Goal: Navigation & Orientation: Find specific page/section

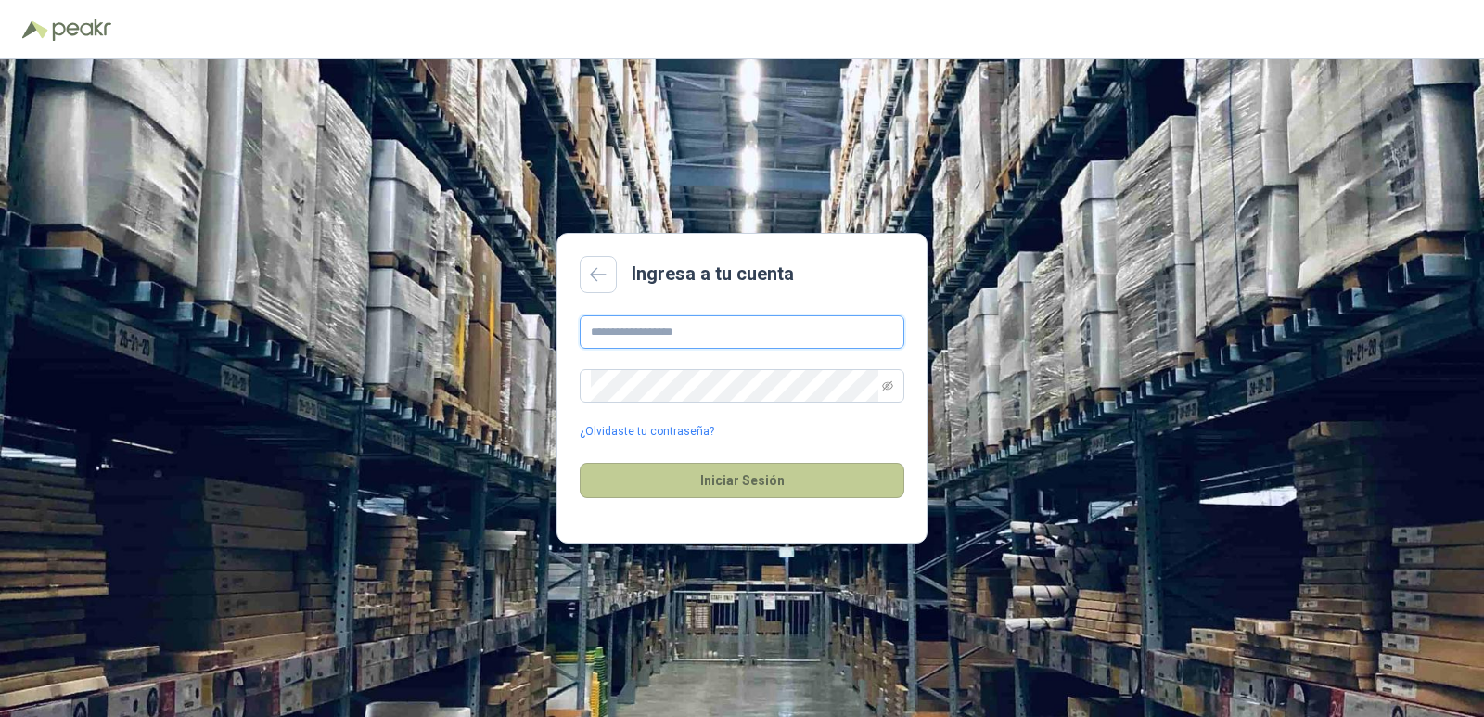
type input "**********"
click at [754, 487] on button "Iniciar Sesión" at bounding box center [742, 480] width 325 height 35
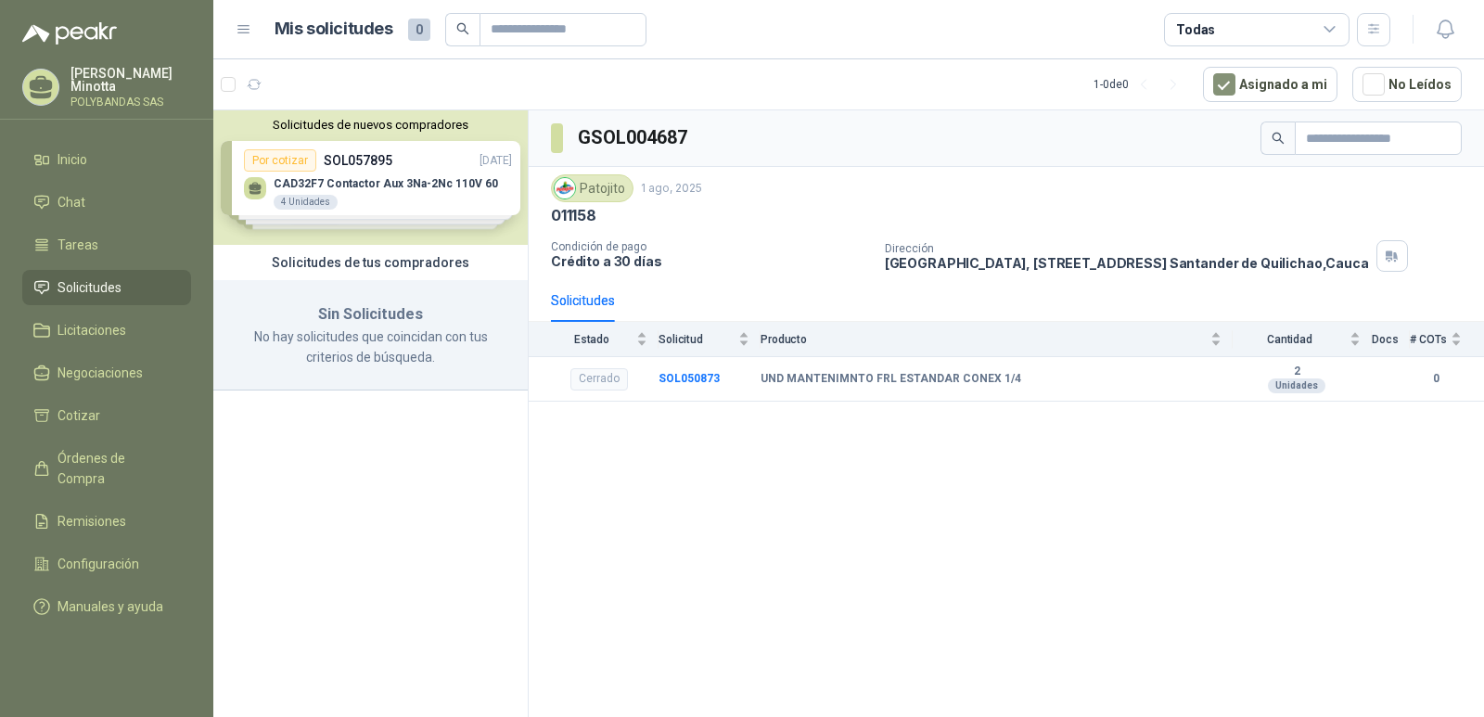
click at [314, 125] on button "Solicitudes de nuevos compradores" at bounding box center [371, 125] width 300 height 14
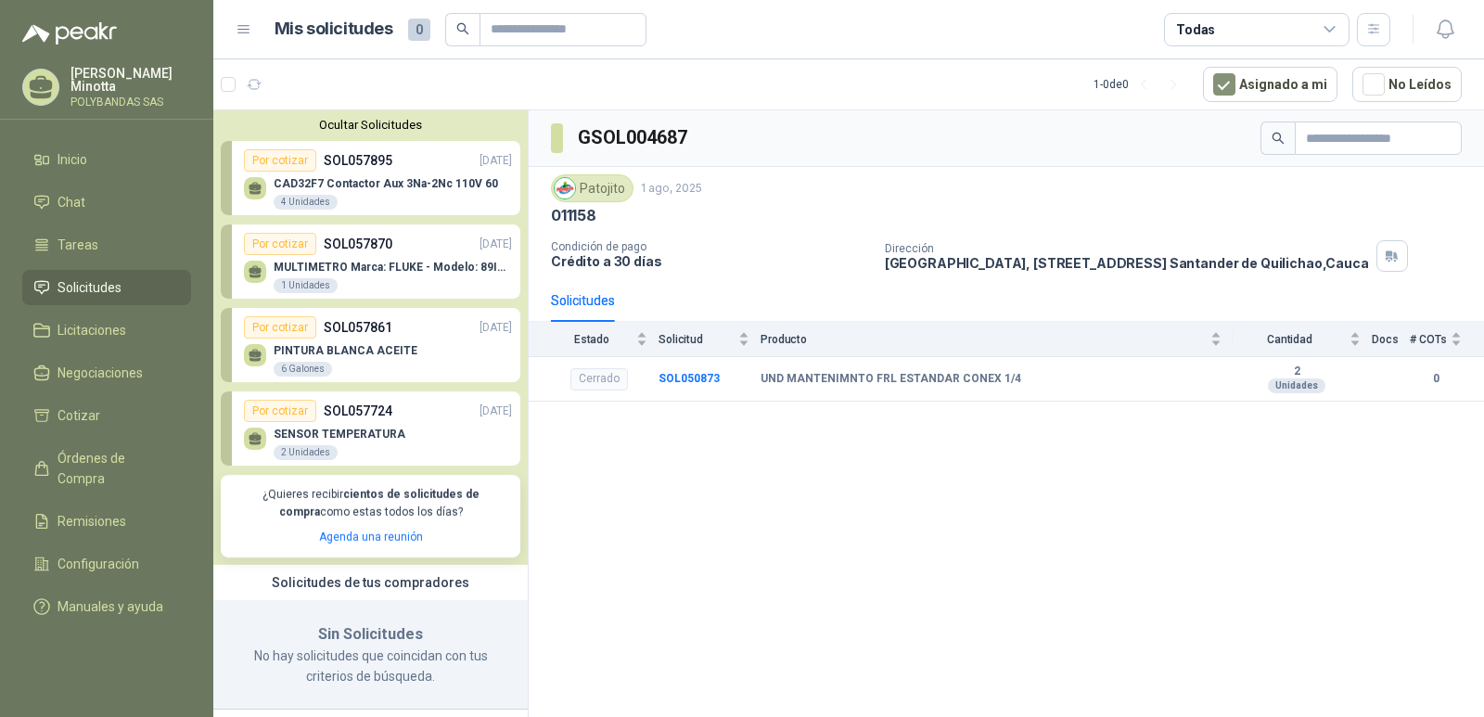
click at [314, 125] on button "Ocultar Solicitudes" at bounding box center [371, 125] width 300 height 14
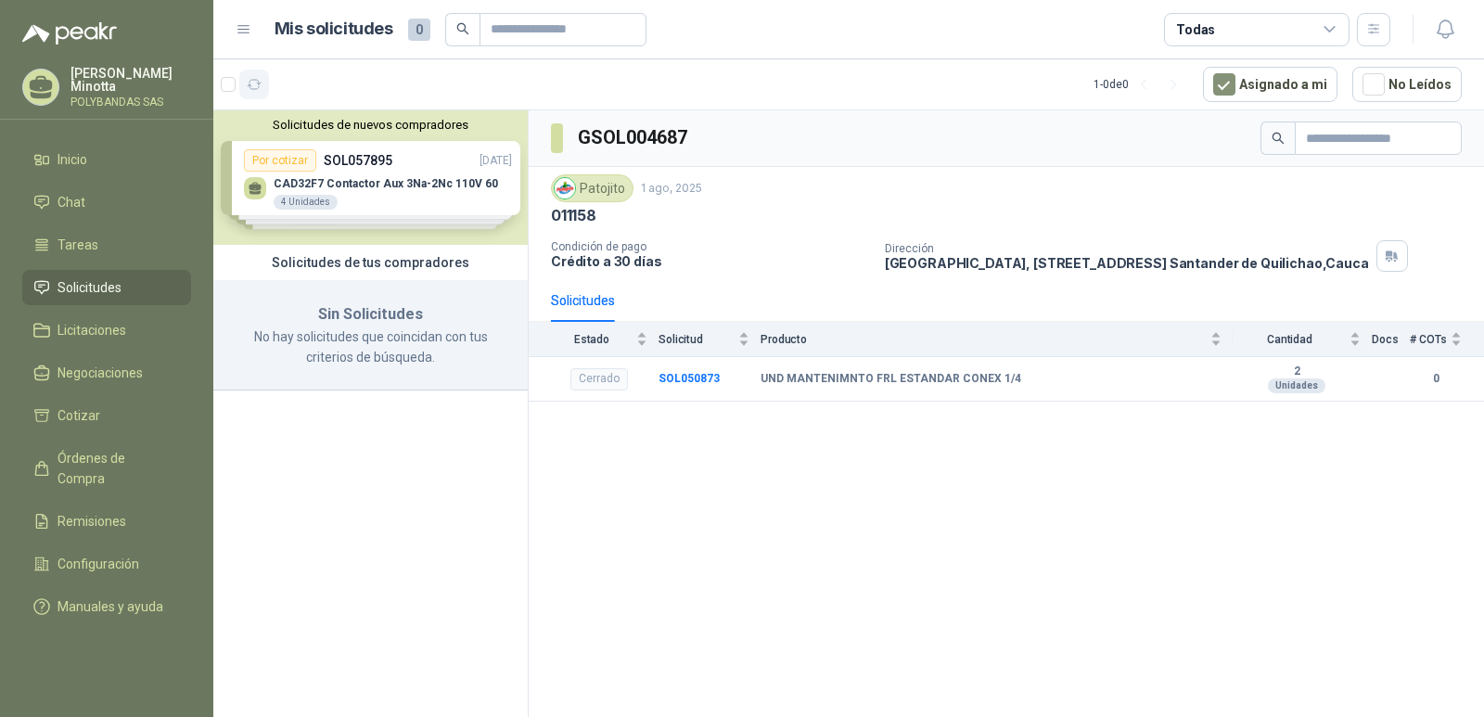
click at [253, 86] on icon "button" at bounding box center [255, 85] width 16 height 16
click at [110, 92] on p "Solanyi [PERSON_NAME]" at bounding box center [130, 80] width 121 height 26
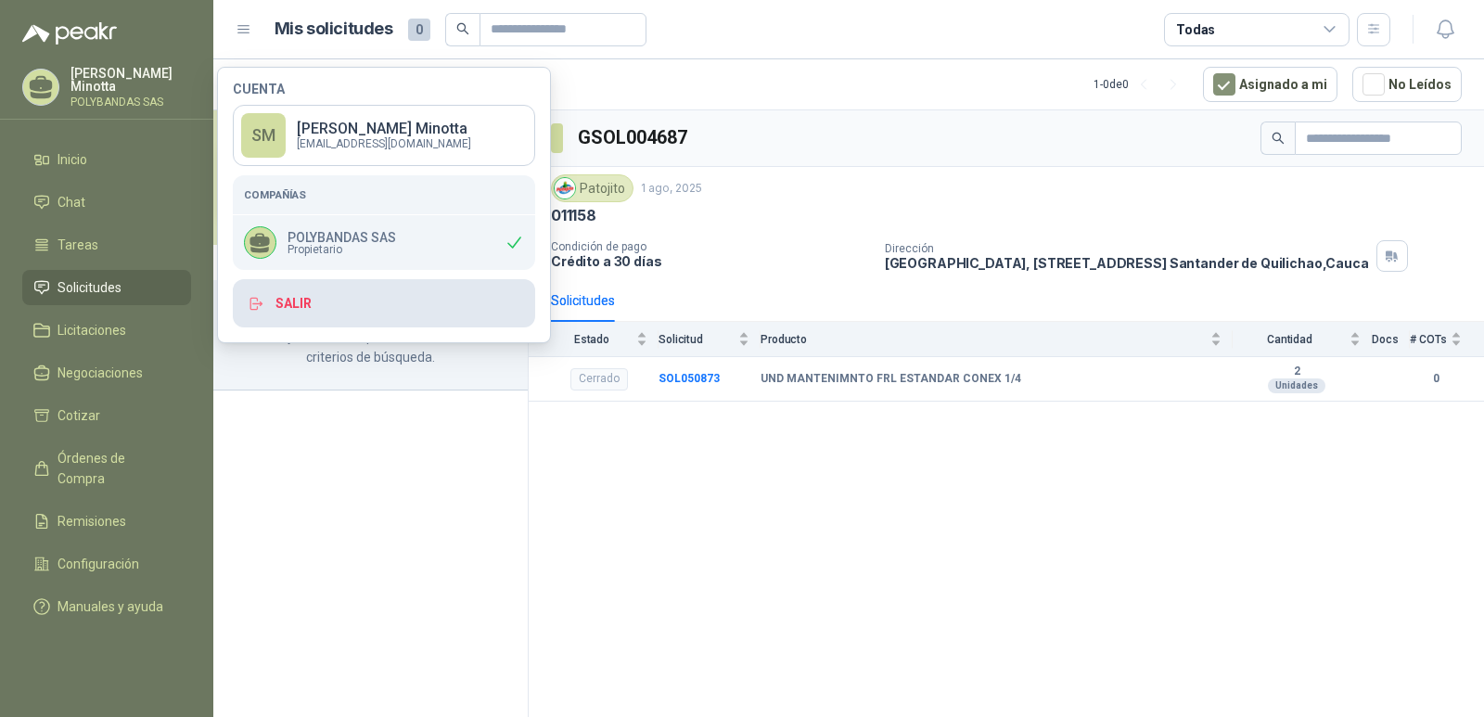
click at [305, 308] on button "Salir" at bounding box center [384, 303] width 302 height 48
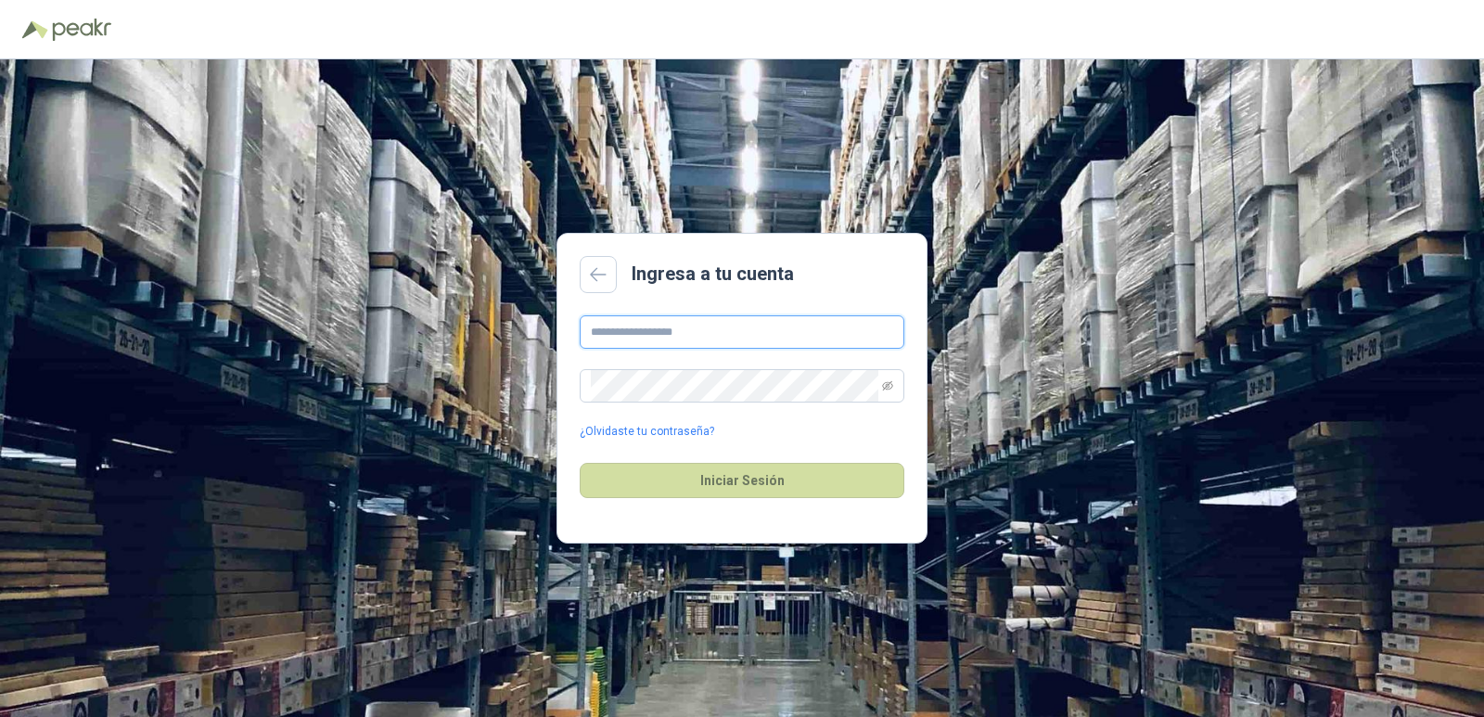
type input "**********"
click at [736, 482] on button "Iniciar Sesión" at bounding box center [742, 480] width 325 height 35
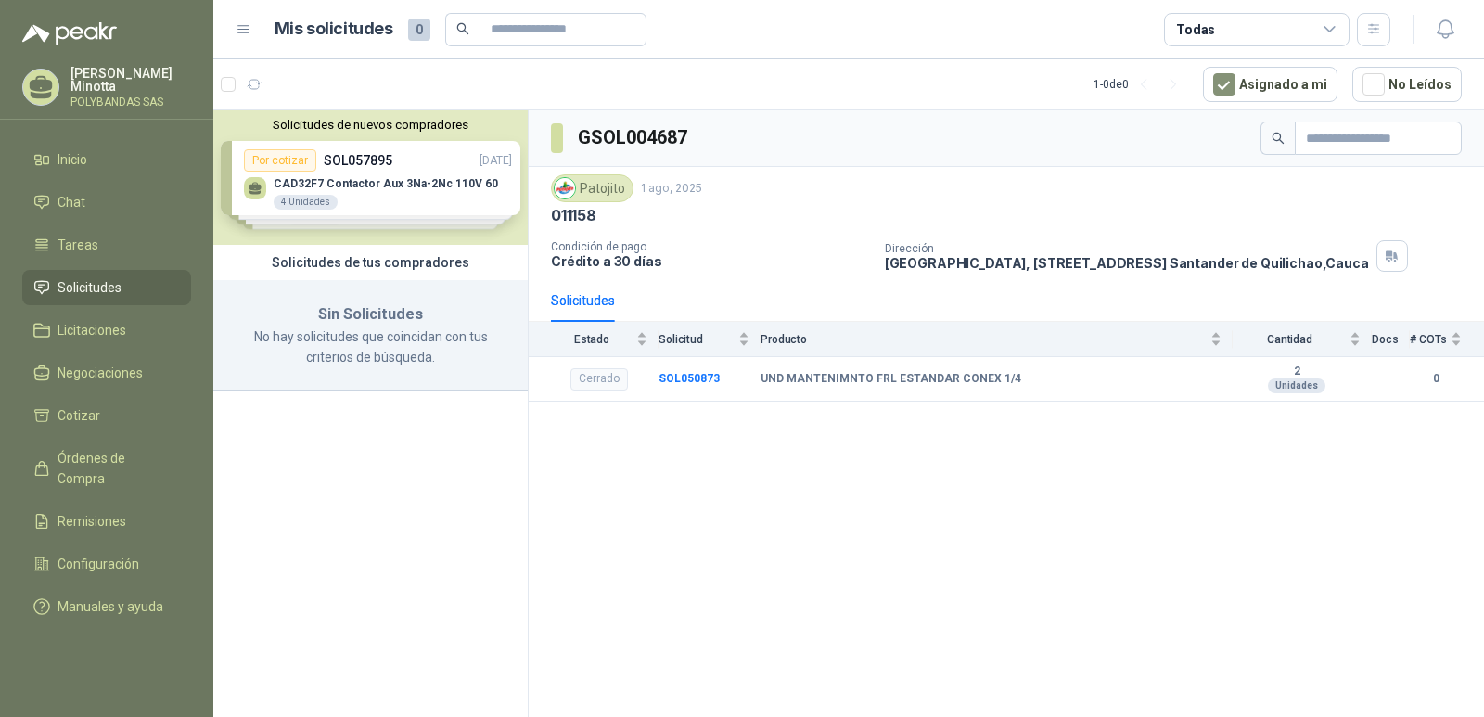
click at [371, 122] on button "Solicitudes de nuevos compradores" at bounding box center [371, 125] width 300 height 14
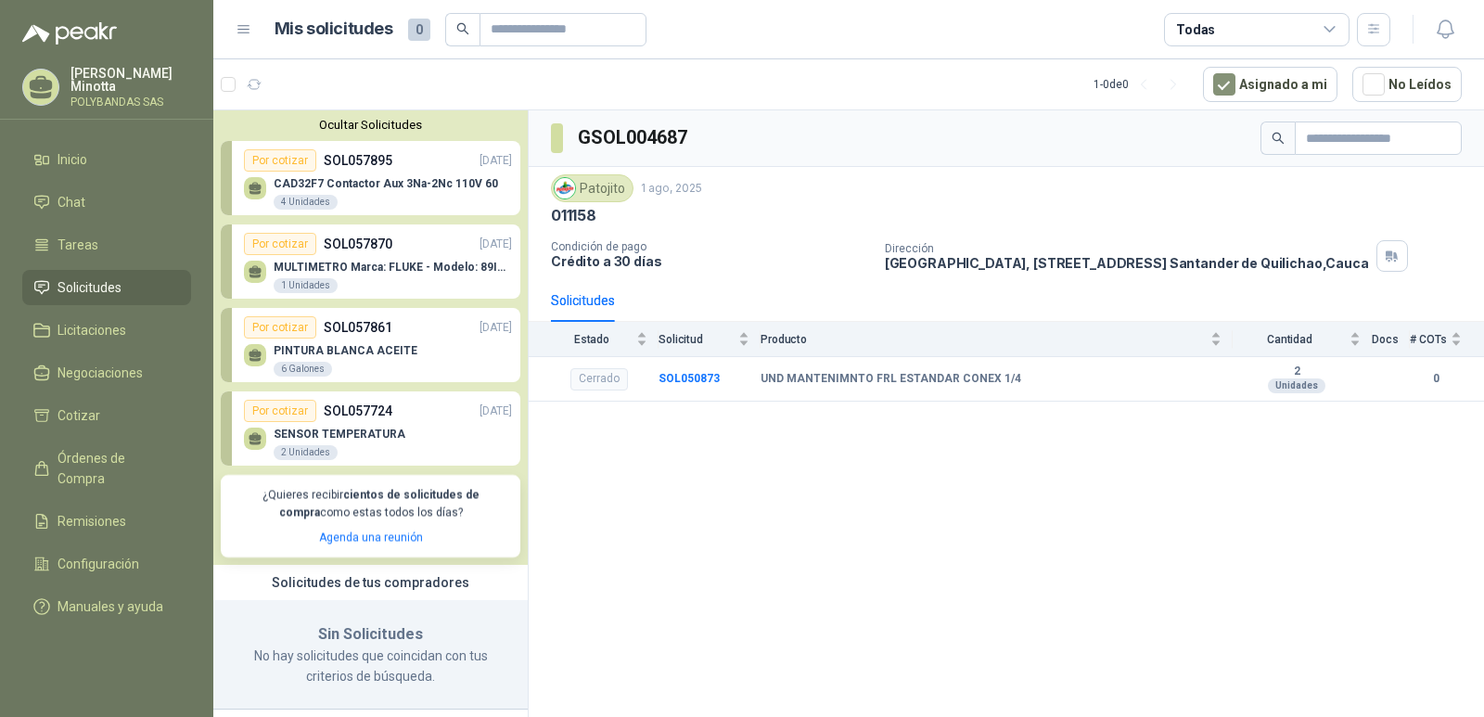
scroll to position [13, 0]
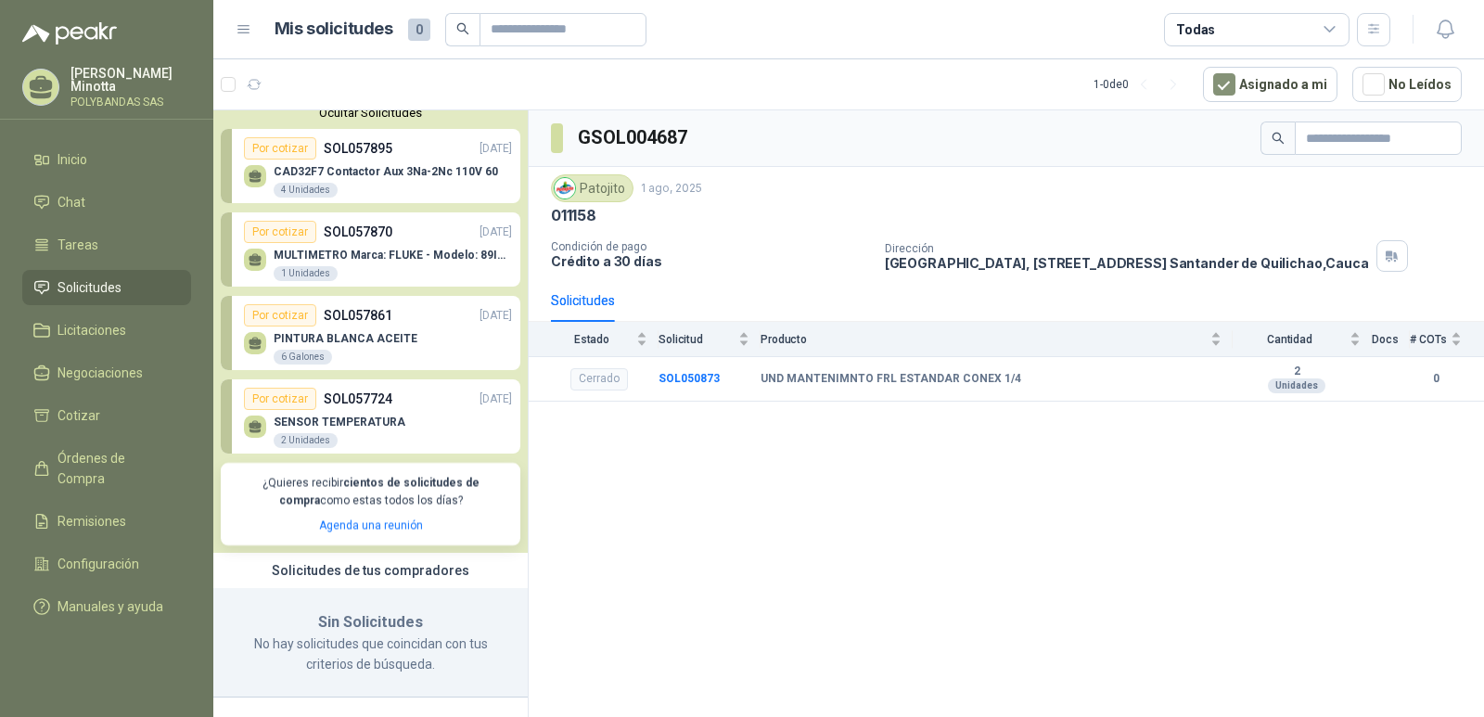
click at [93, 90] on p "Solanyi [PERSON_NAME]" at bounding box center [130, 80] width 121 height 26
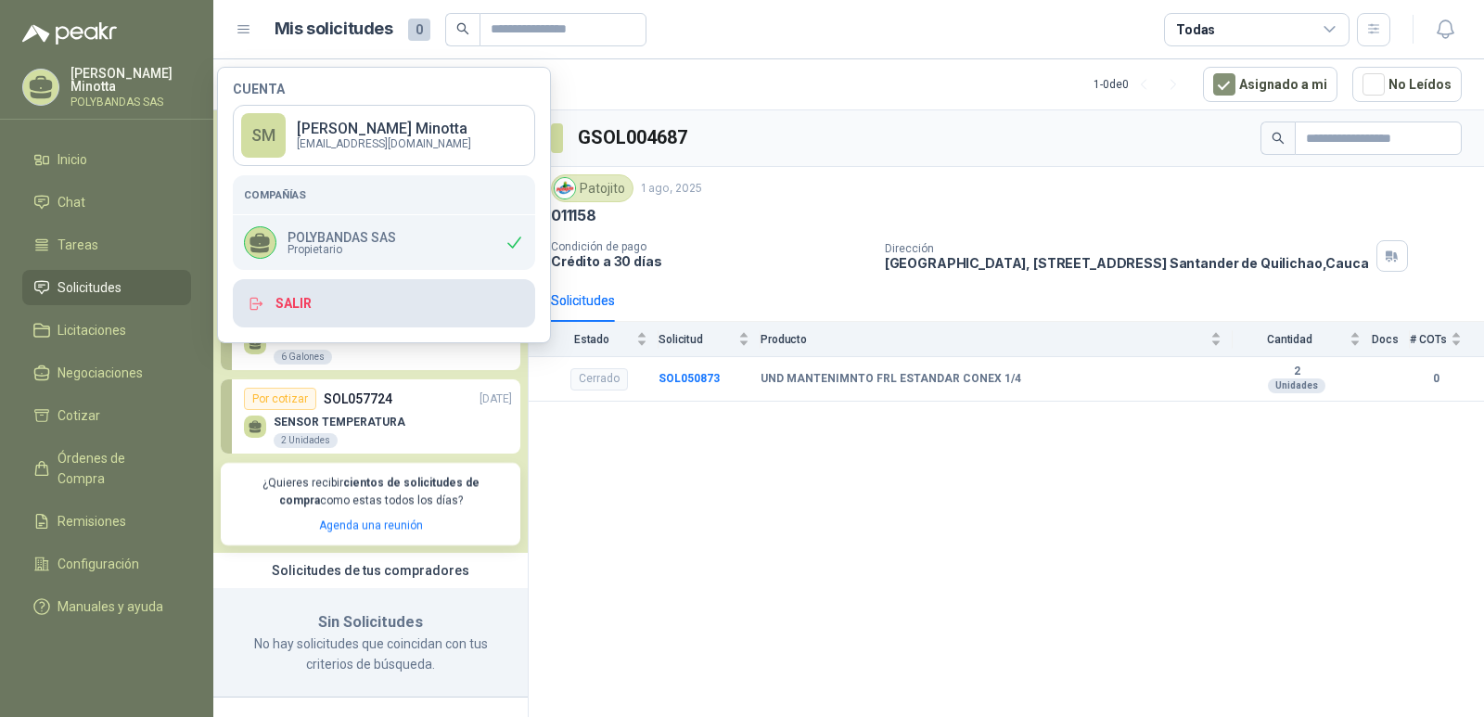
click at [277, 307] on button "Salir" at bounding box center [384, 303] width 302 height 48
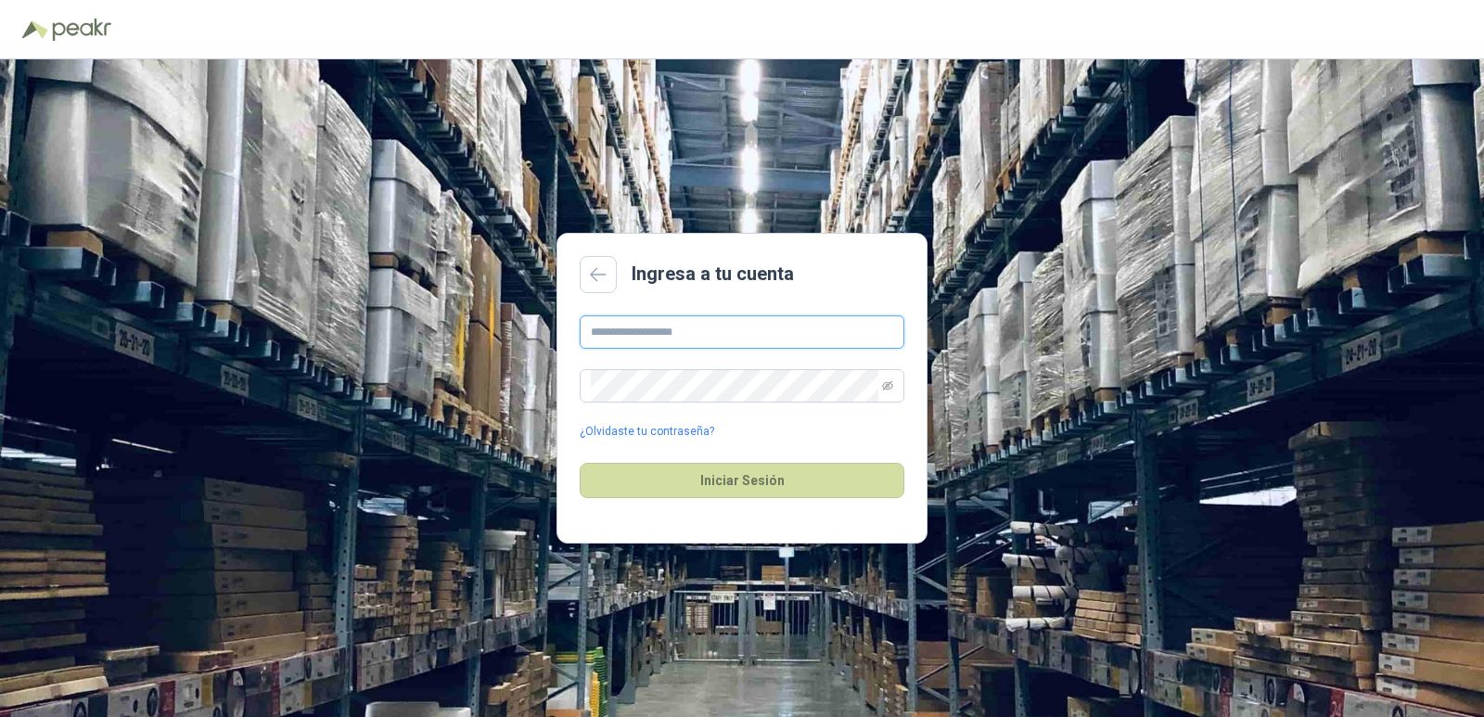
type input "**********"
click at [726, 501] on div "Iniciar Sesión" at bounding box center [742, 481] width 325 height 80
click at [737, 487] on button "Iniciar Sesión" at bounding box center [742, 480] width 325 height 35
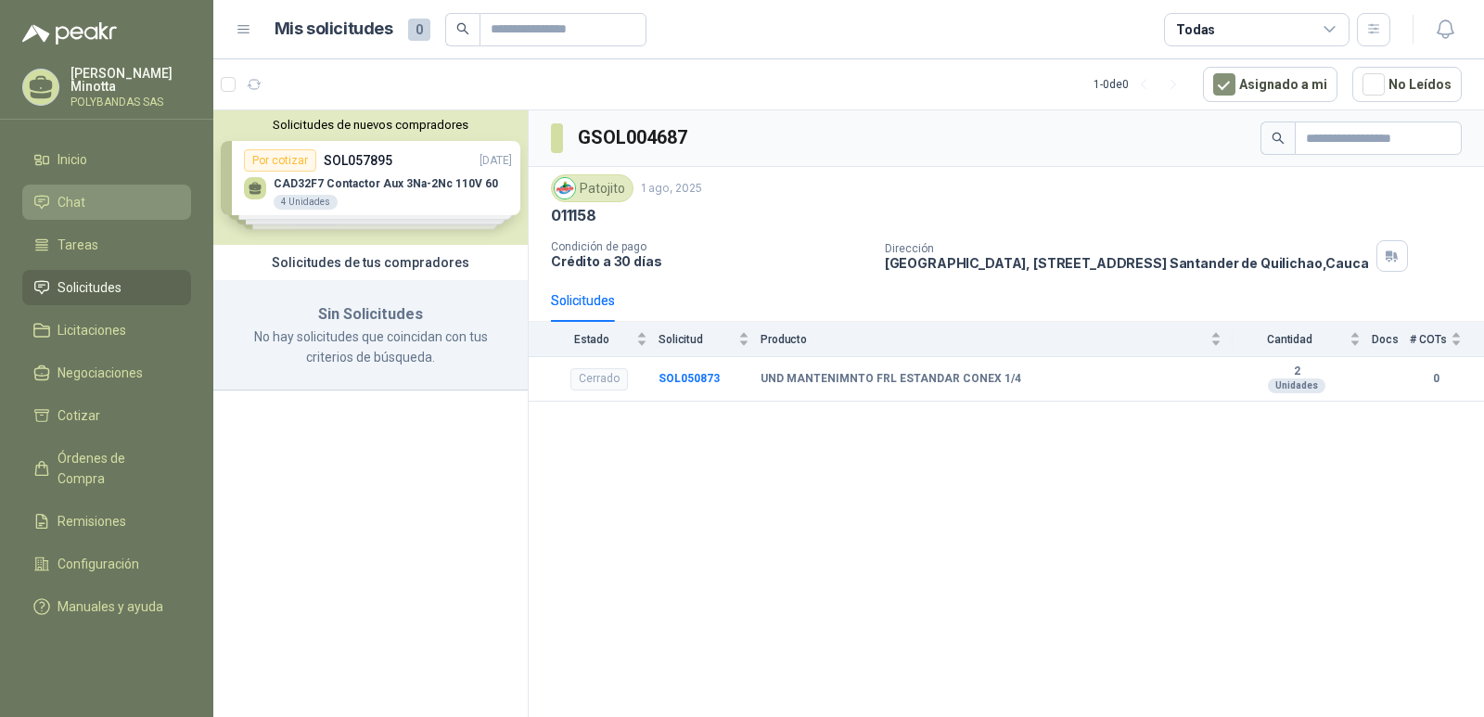
click at [72, 202] on span "Chat" at bounding box center [72, 202] width 28 height 20
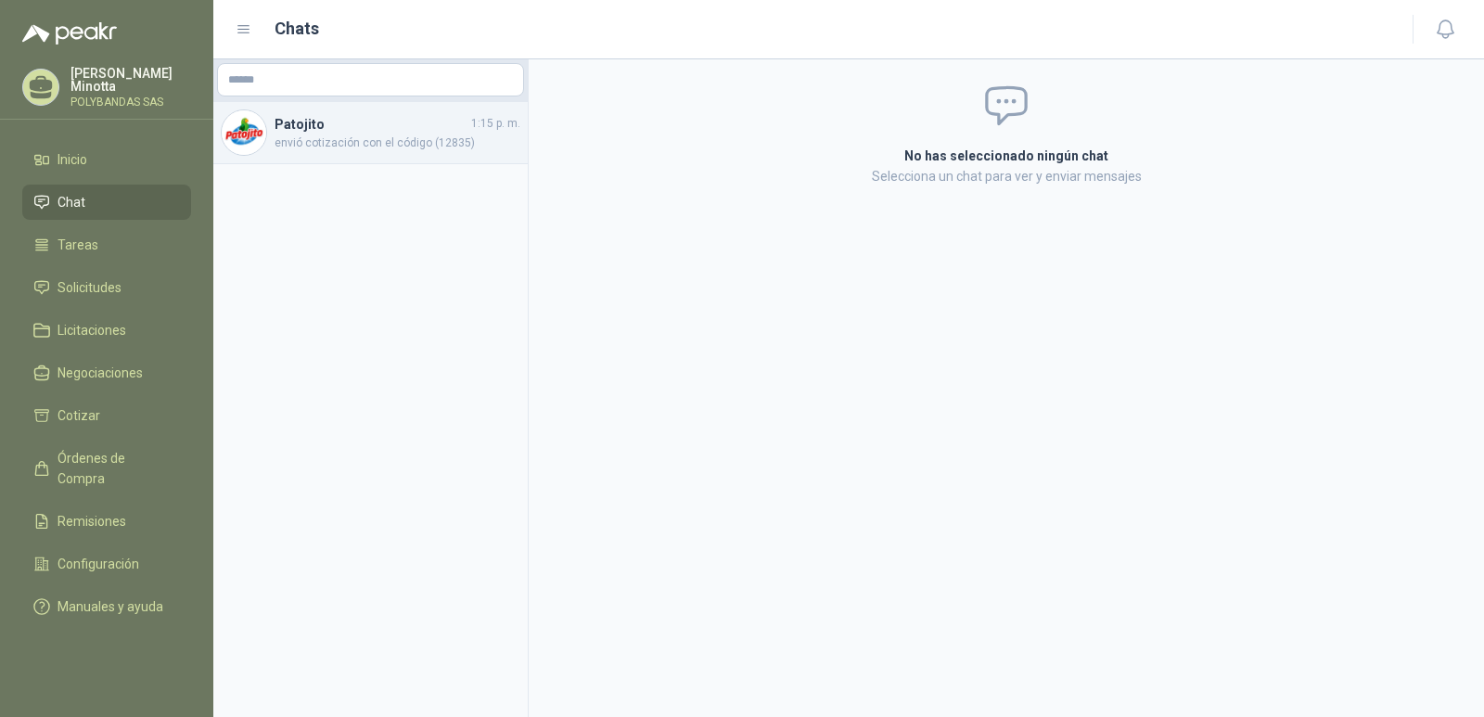
click at [418, 133] on div "Patojito 1:15 p. m. envió cotización con el código (12835)" at bounding box center [398, 133] width 246 height 38
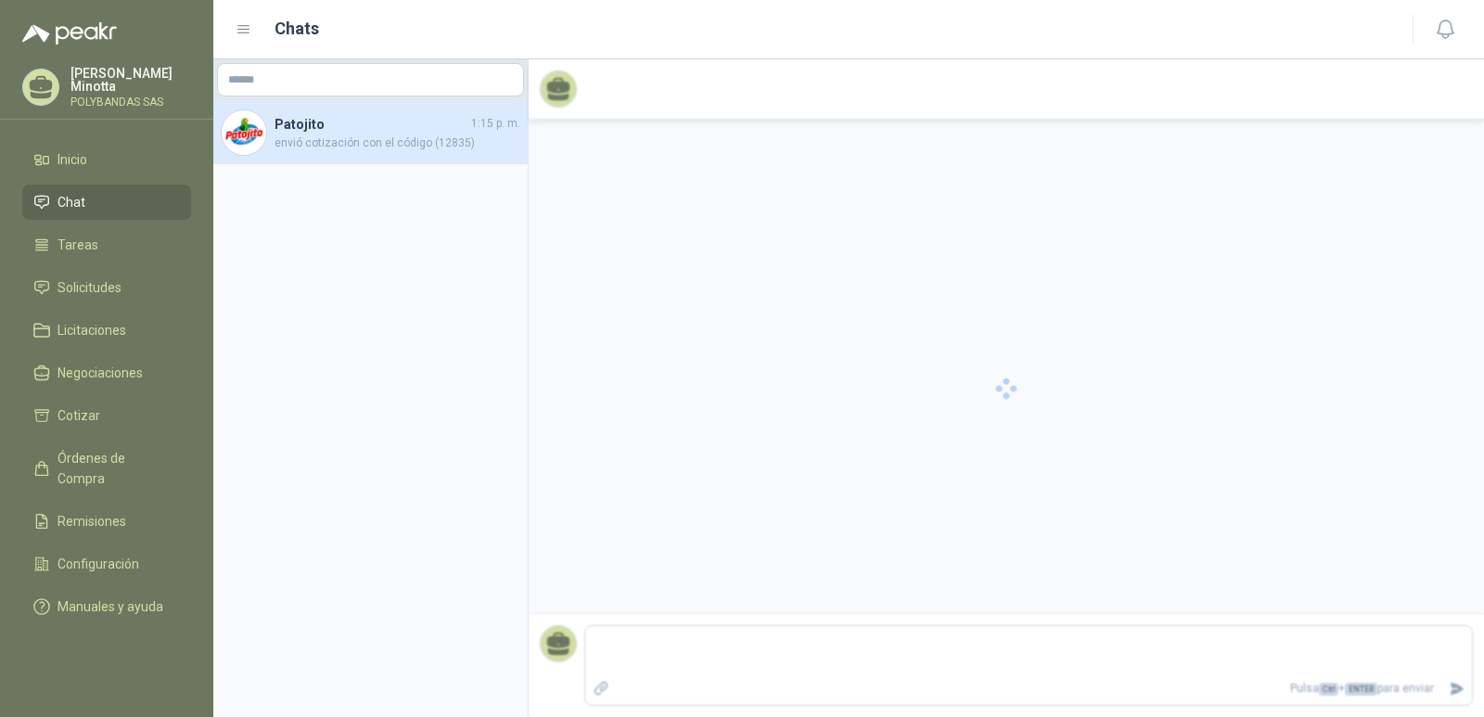
scroll to position [466, 0]
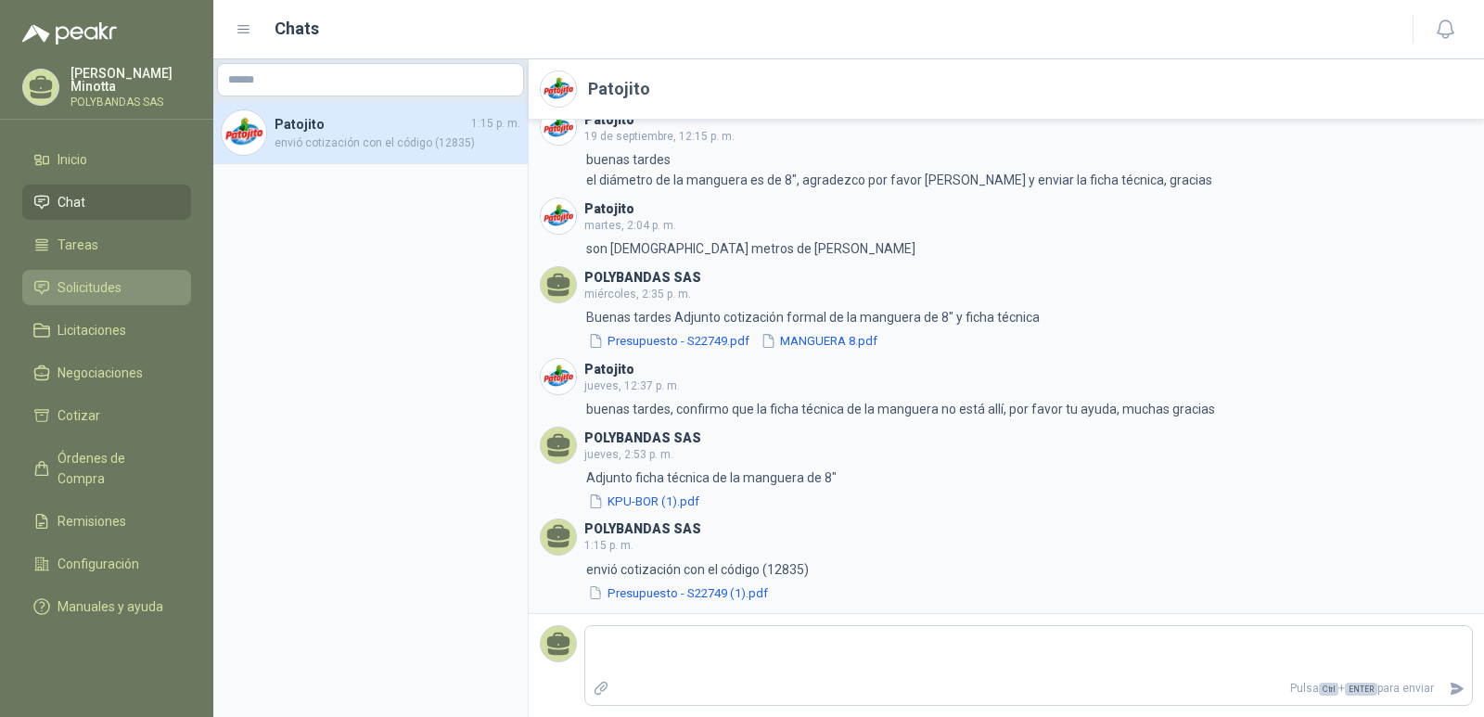
click at [80, 278] on span "Solicitudes" at bounding box center [90, 287] width 64 height 20
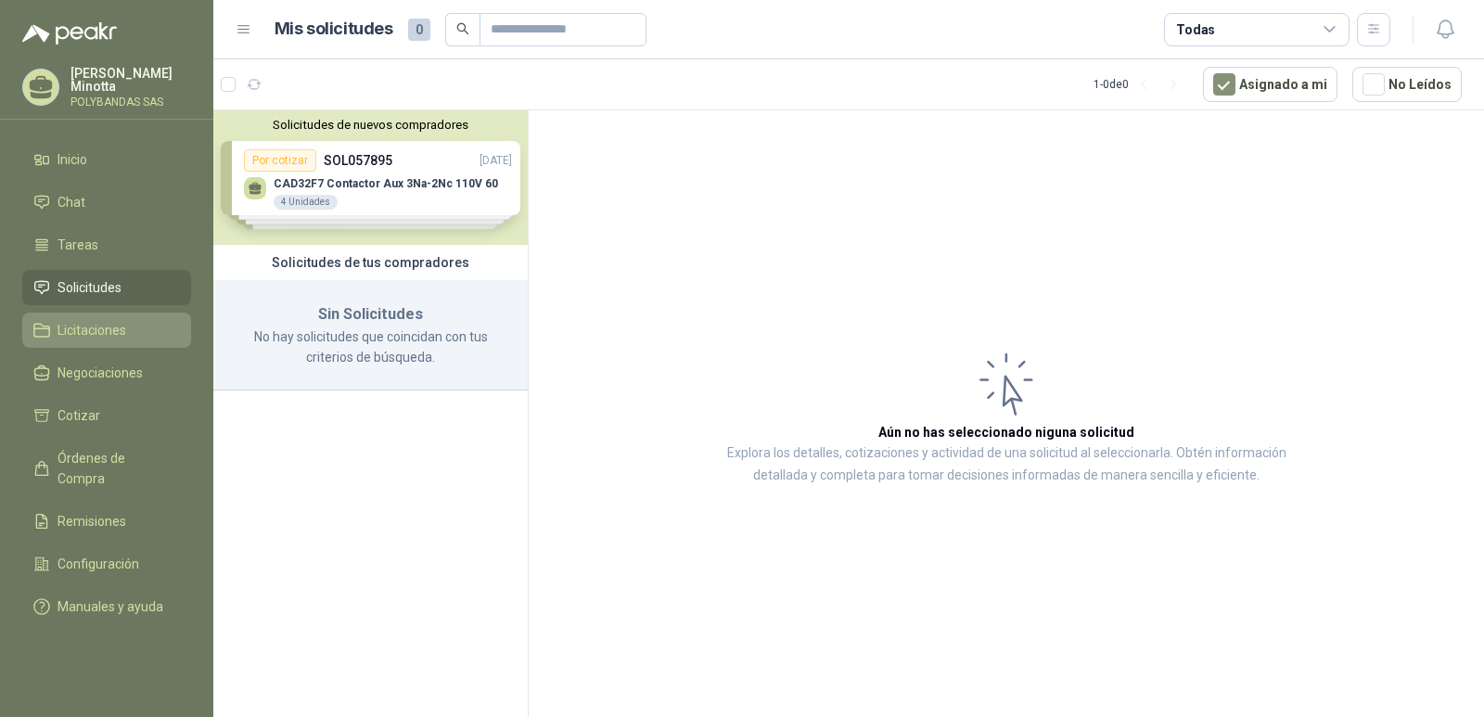
click at [88, 339] on span "Licitaciones" at bounding box center [92, 330] width 69 height 20
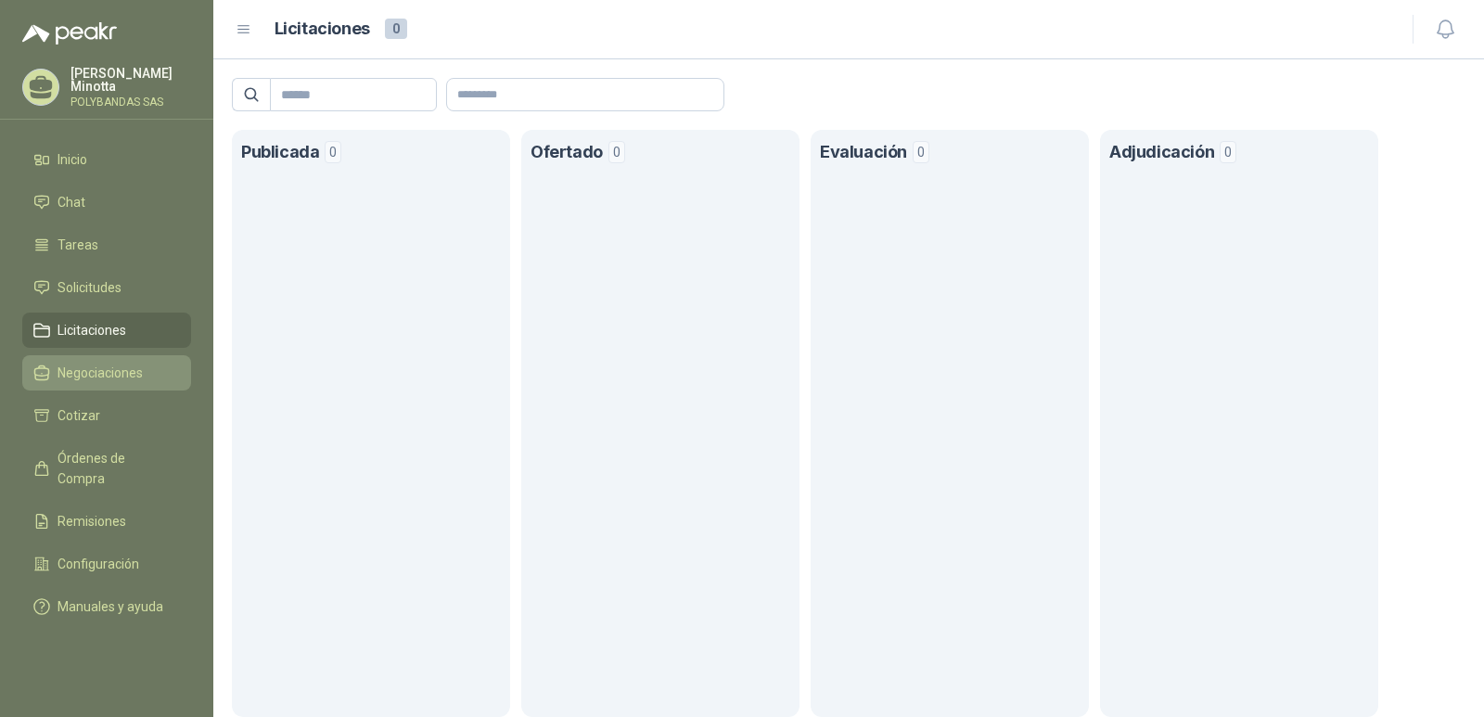
click at [94, 383] on link "Negociaciones" at bounding box center [106, 372] width 169 height 35
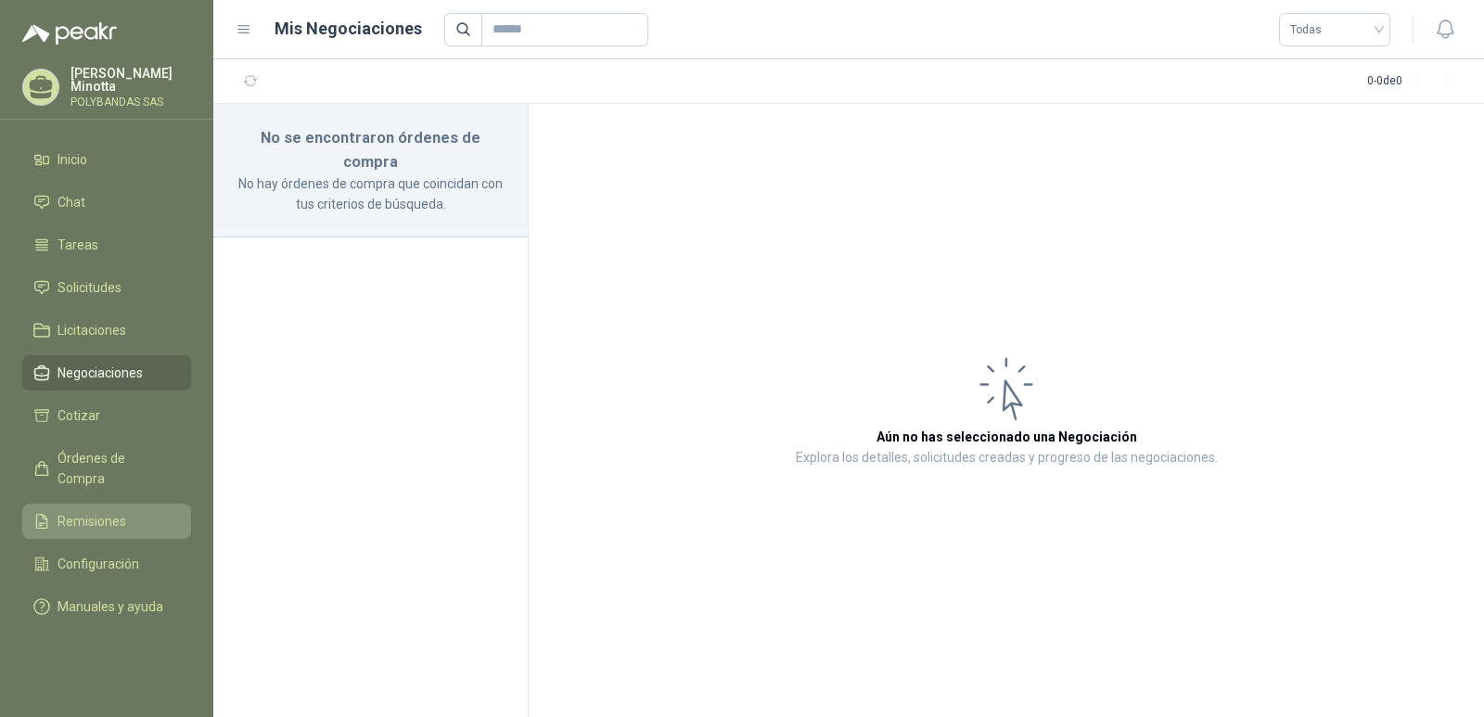
click at [88, 504] on link "Remisiones" at bounding box center [106, 521] width 169 height 35
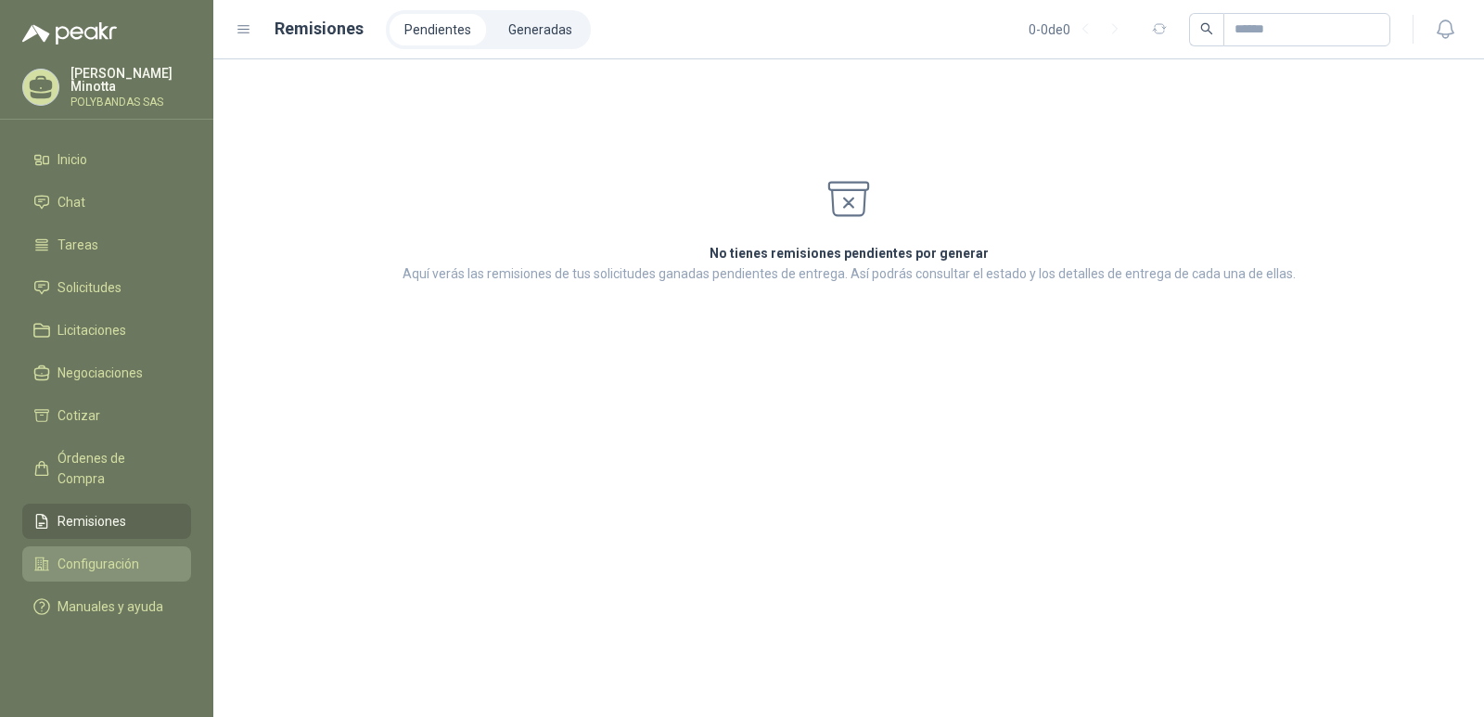
click at [81, 554] on span "Configuración" at bounding box center [99, 564] width 82 height 20
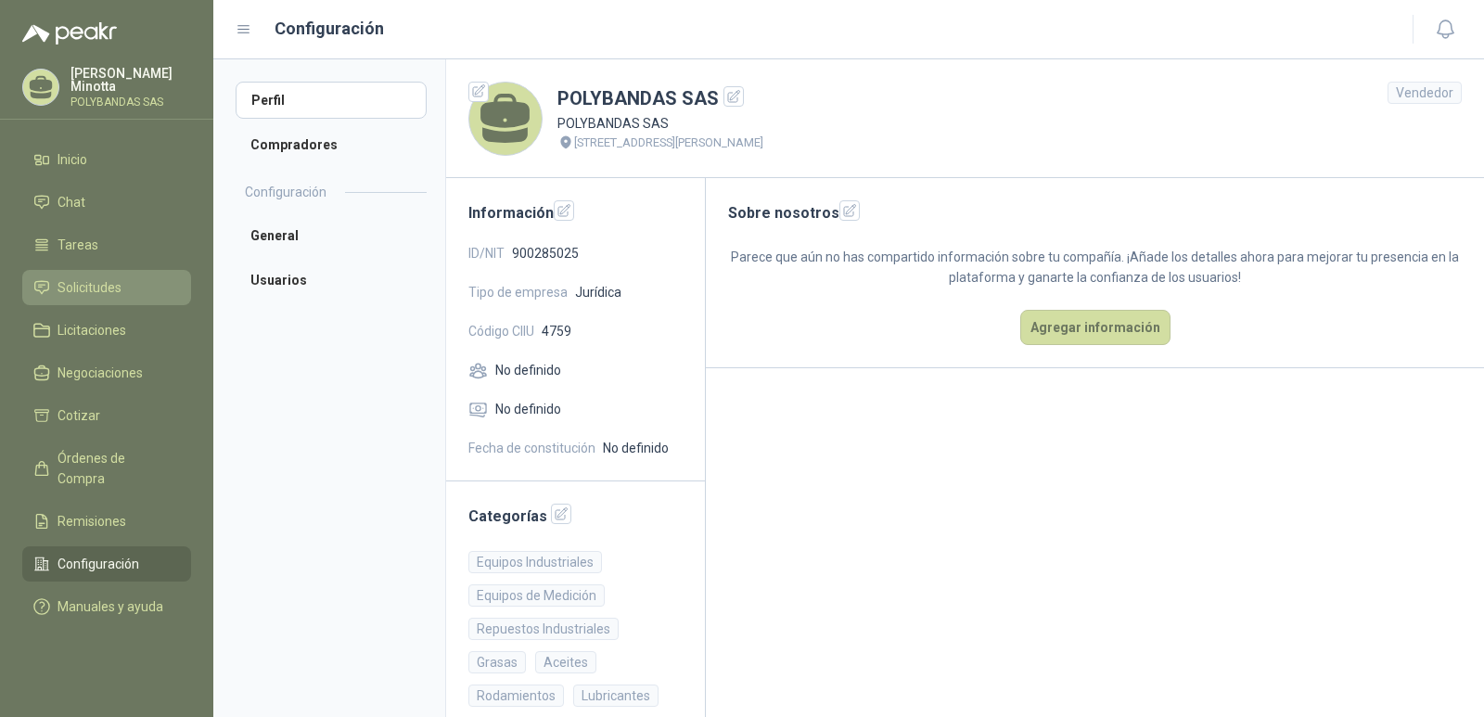
click at [74, 281] on span "Solicitudes" at bounding box center [90, 287] width 64 height 20
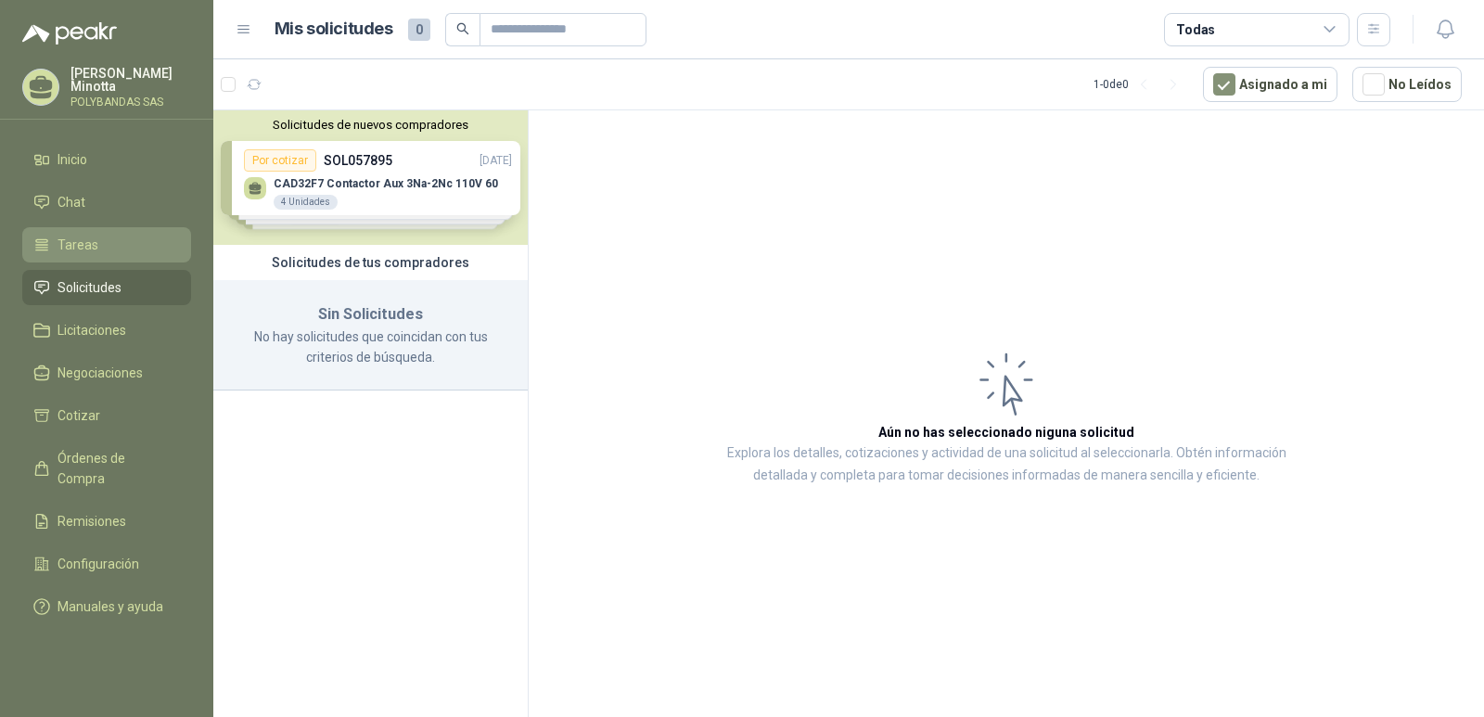
click at [80, 237] on span "Tareas" at bounding box center [78, 245] width 41 height 20
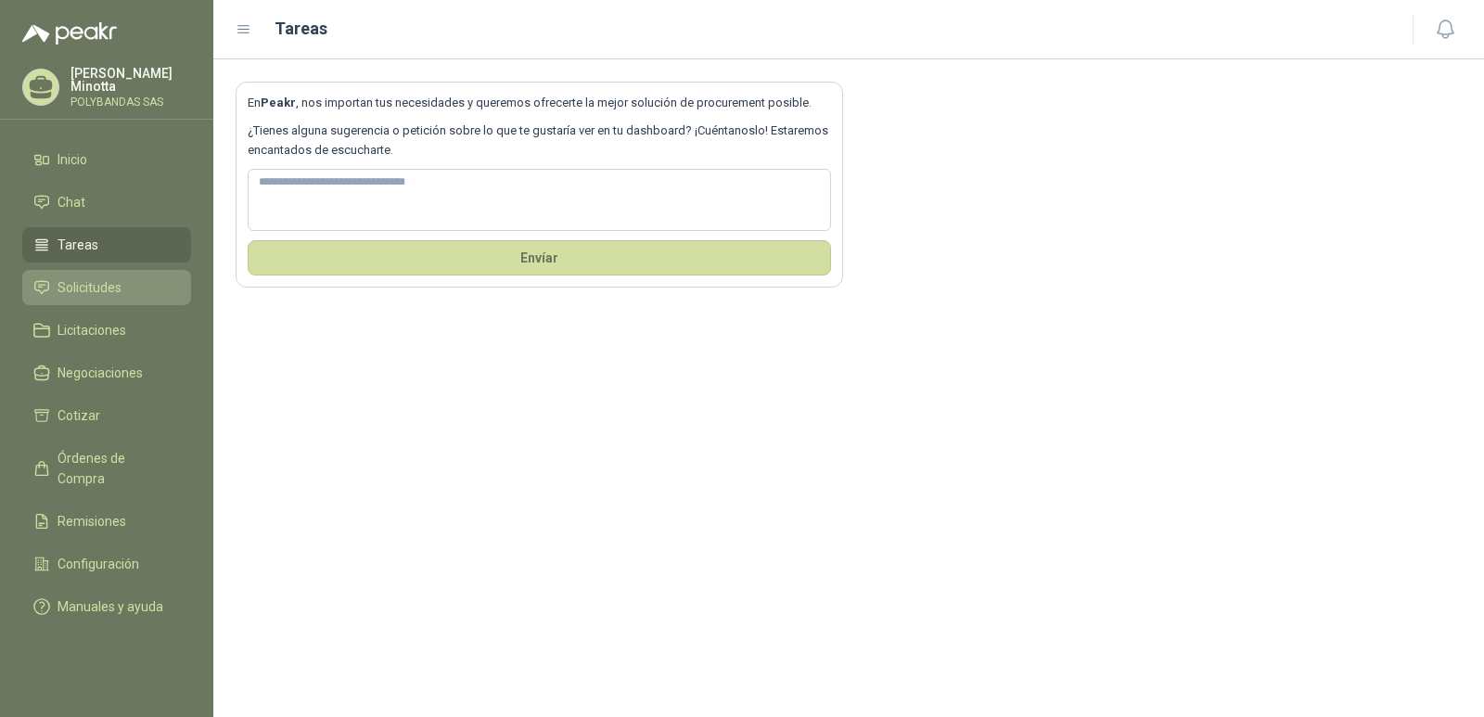
click at [83, 284] on span "Solicitudes" at bounding box center [90, 287] width 64 height 20
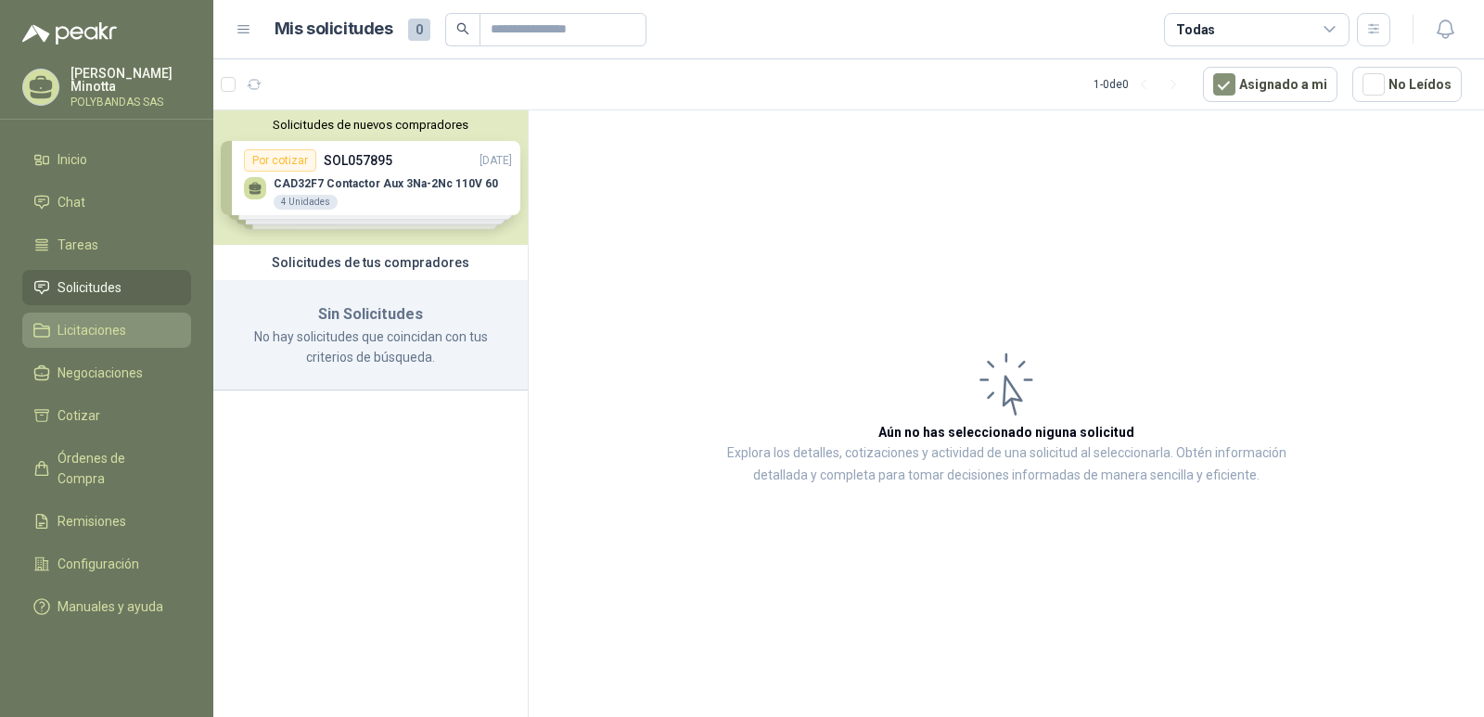
click at [77, 330] on span "Licitaciones" at bounding box center [92, 330] width 69 height 20
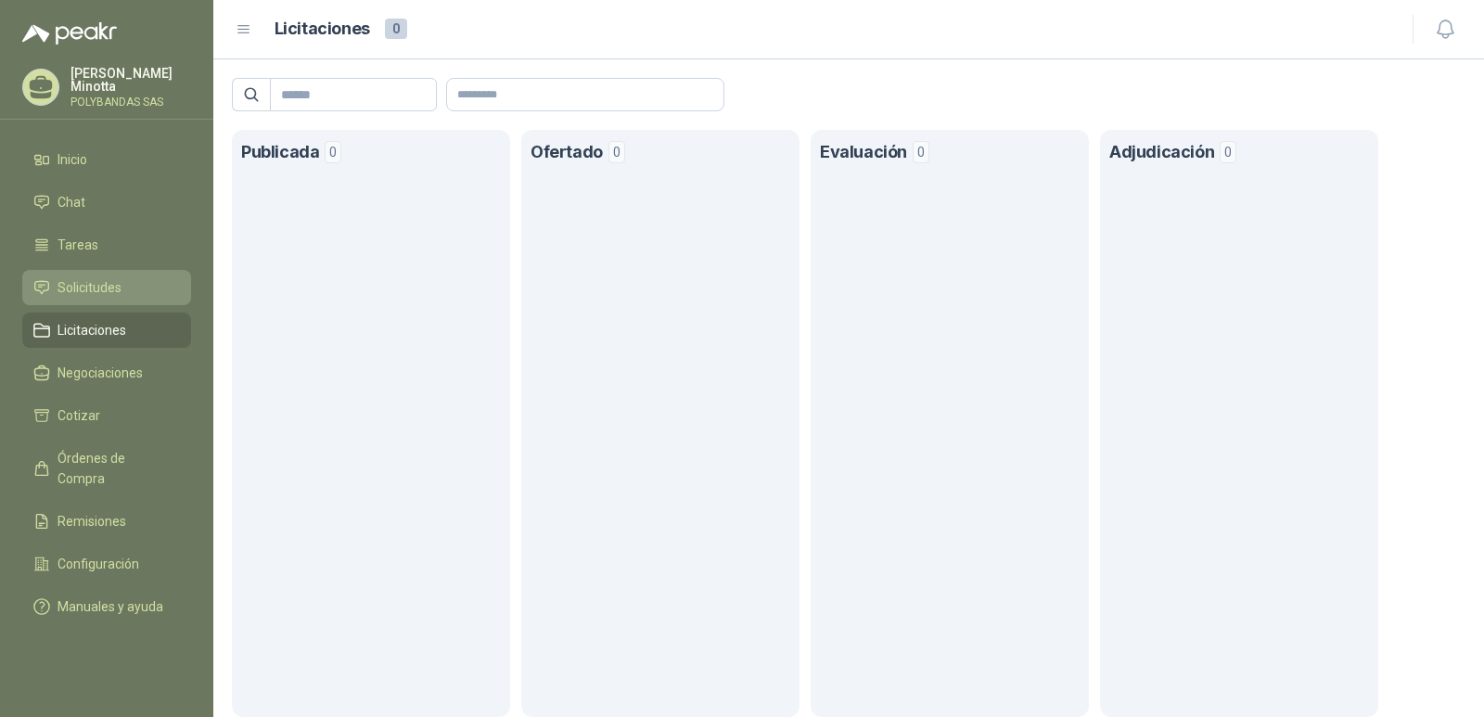
click at [81, 297] on span "Solicitudes" at bounding box center [90, 287] width 64 height 20
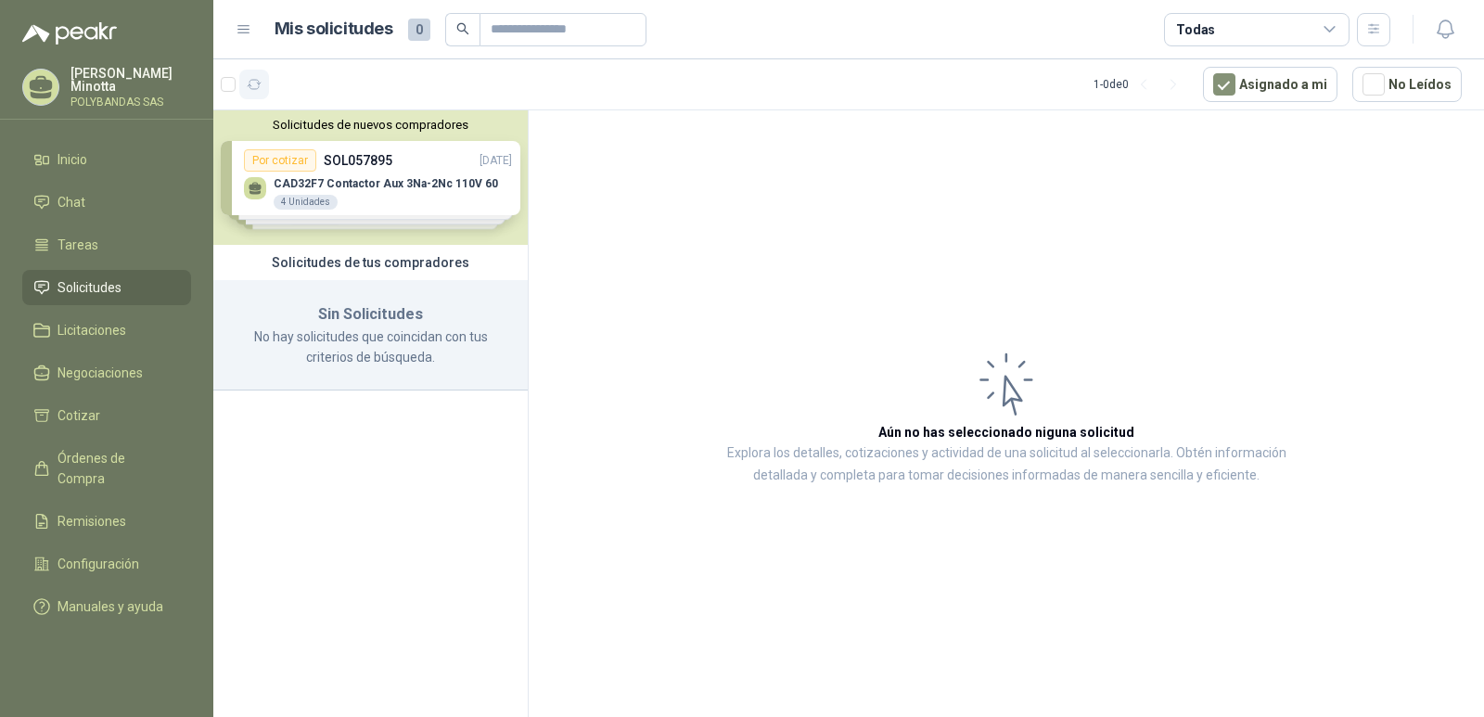
click at [258, 88] on icon "button" at bounding box center [255, 84] width 14 height 9
click at [1379, 32] on icon "button" at bounding box center [1374, 29] width 16 height 16
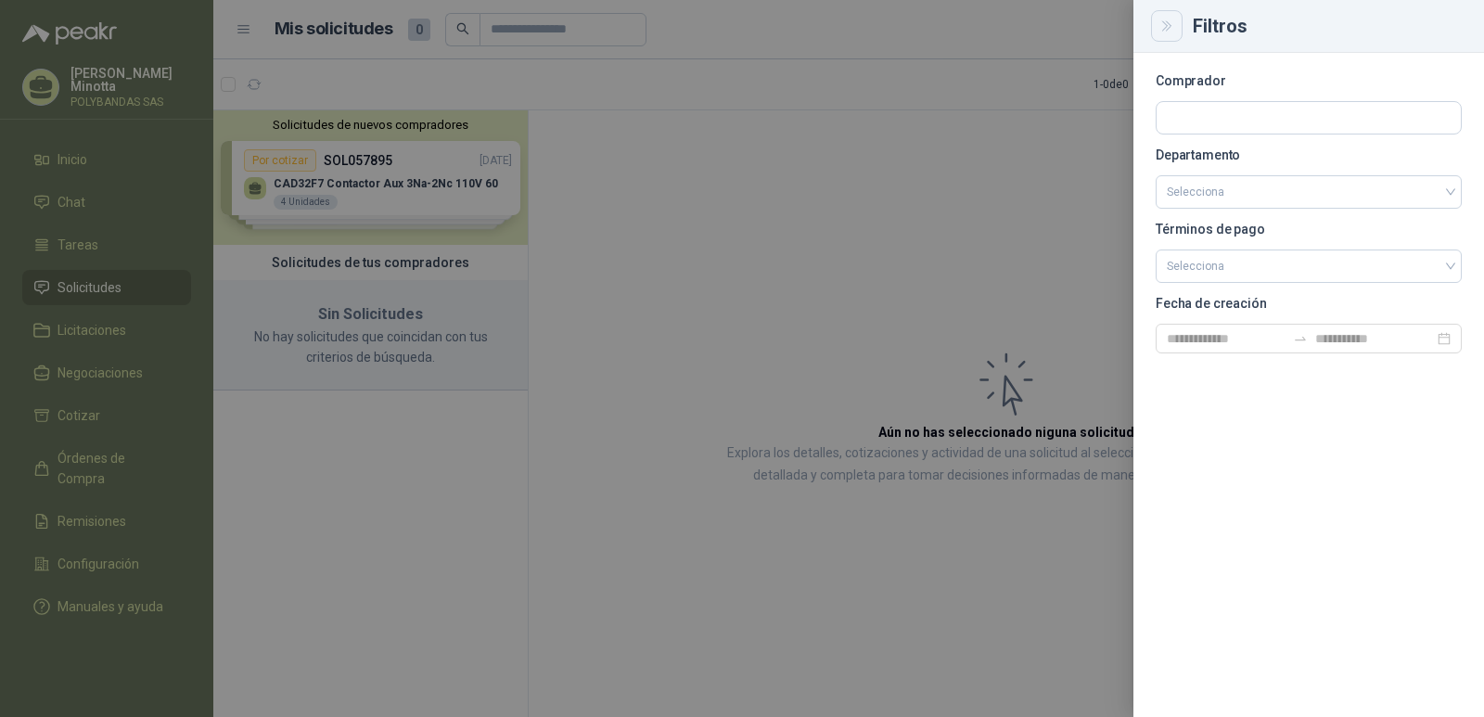
click at [1170, 34] on button "Close" at bounding box center [1167, 26] width 32 height 32
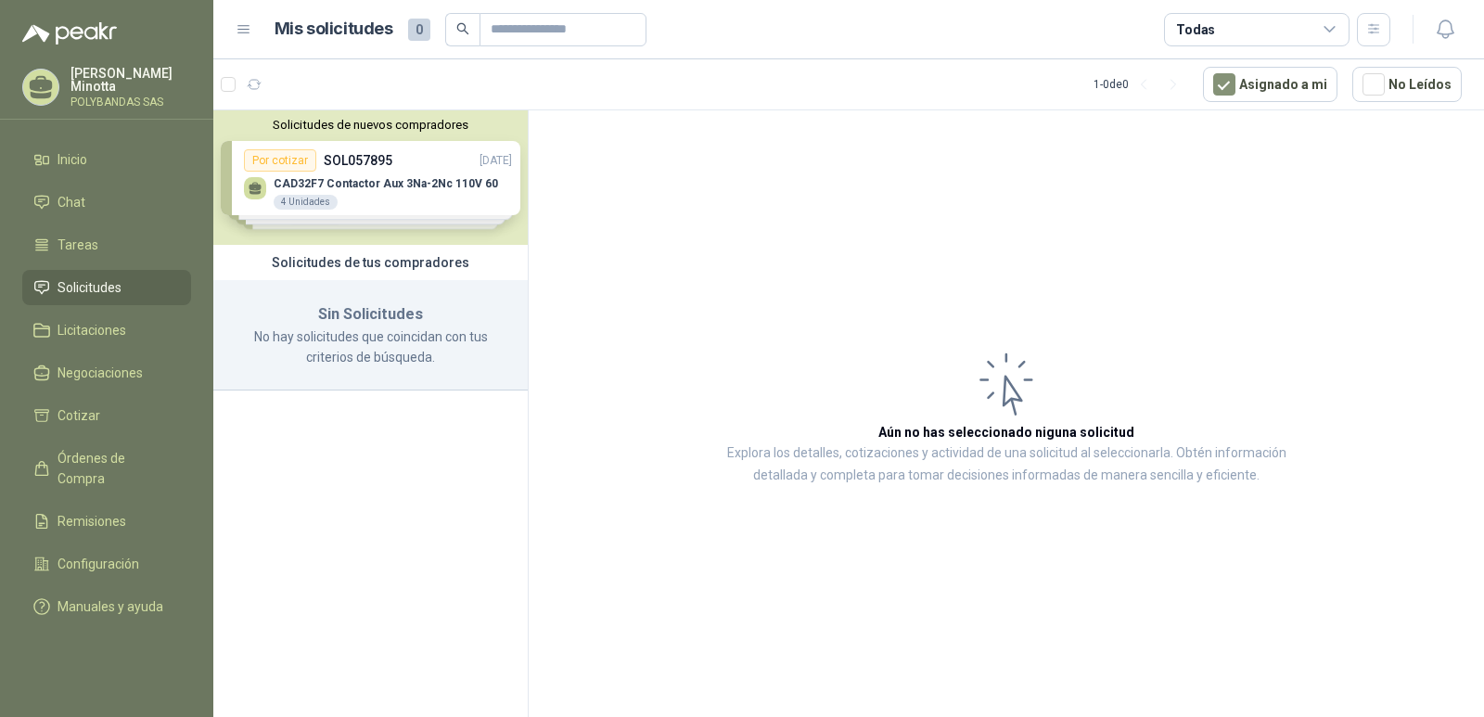
click at [1333, 32] on icon at bounding box center [1330, 29] width 17 height 17
click at [1133, 297] on article "Aún no has seleccionado niguna solicitud Explora los detalles, cotizaciones y a…" at bounding box center [1006, 416] width 955 height 613
click at [89, 81] on p "Solanyi [PERSON_NAME]" at bounding box center [130, 80] width 121 height 26
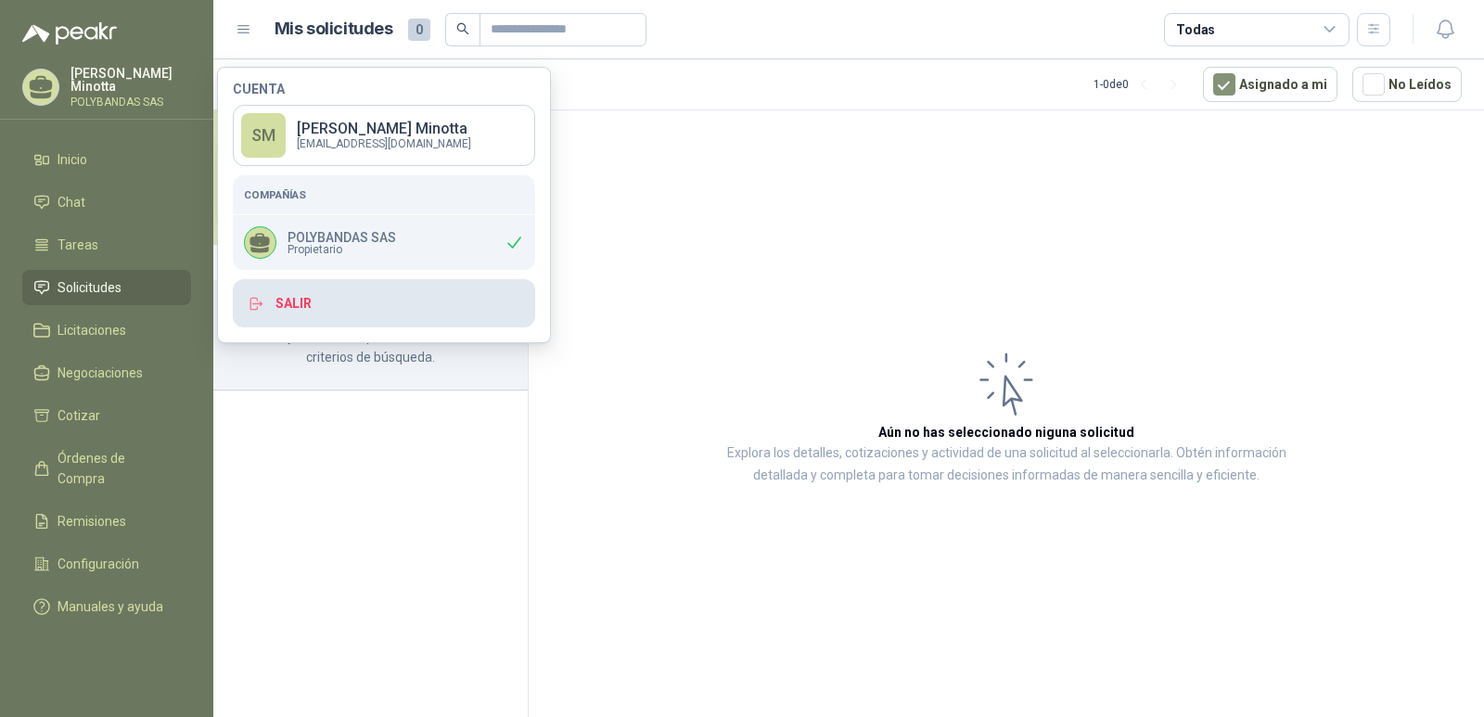
click at [301, 312] on button "Salir" at bounding box center [384, 303] width 302 height 48
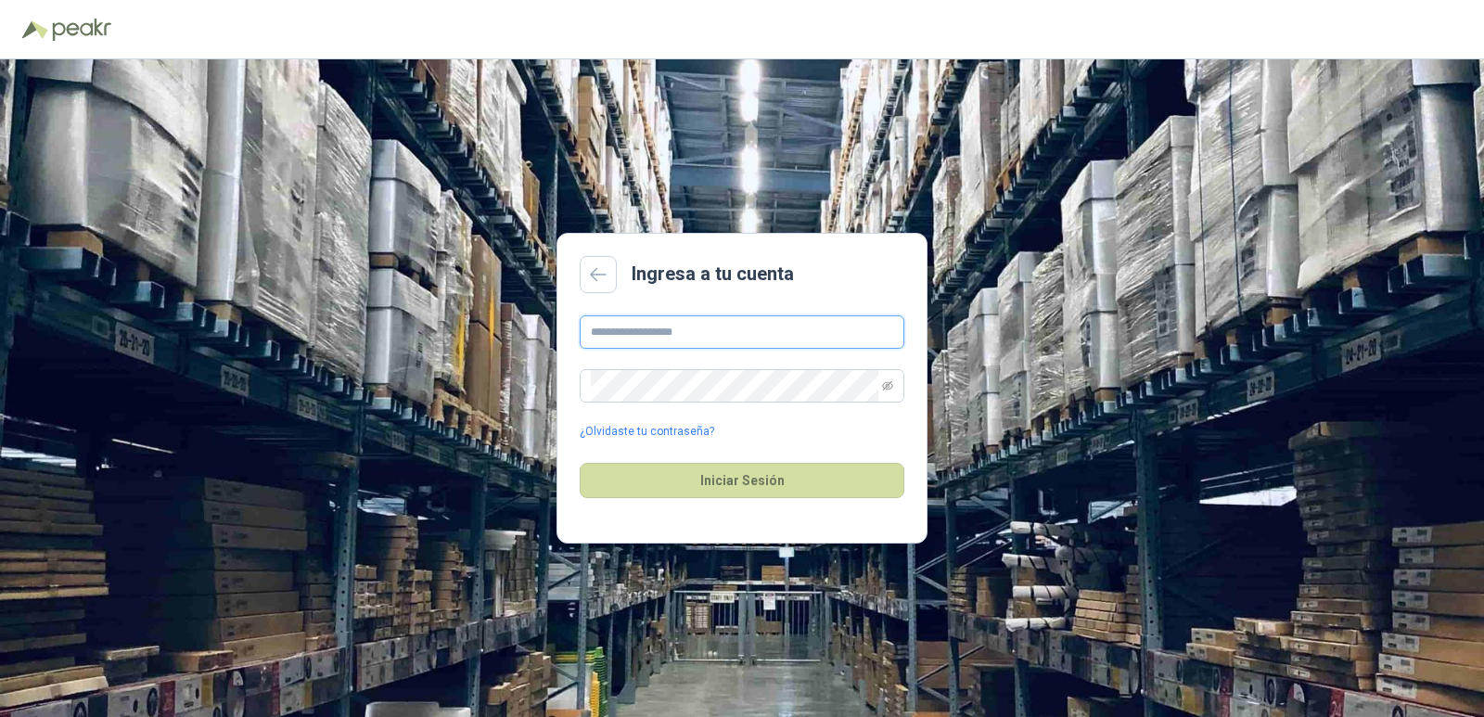
type input "**********"
